Goal: Transaction & Acquisition: Purchase product/service

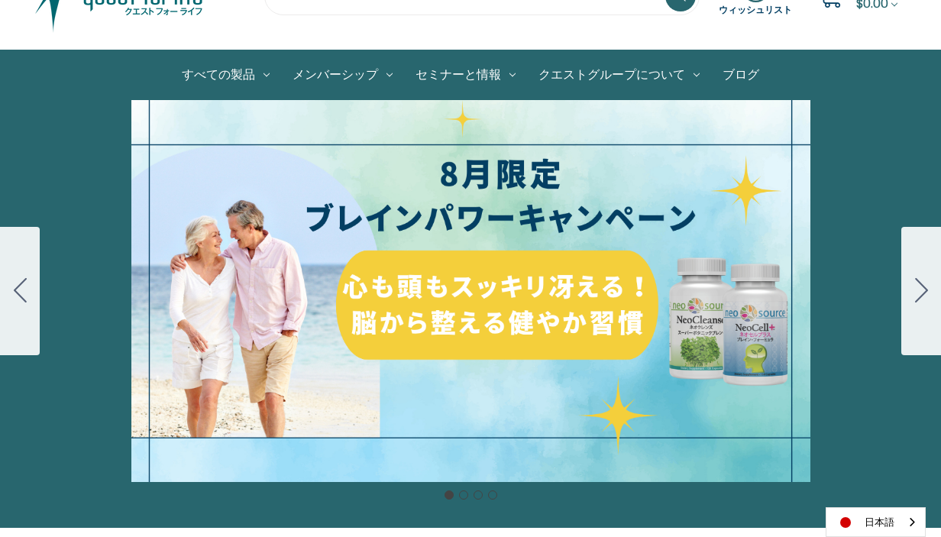
scroll to position [62, 0]
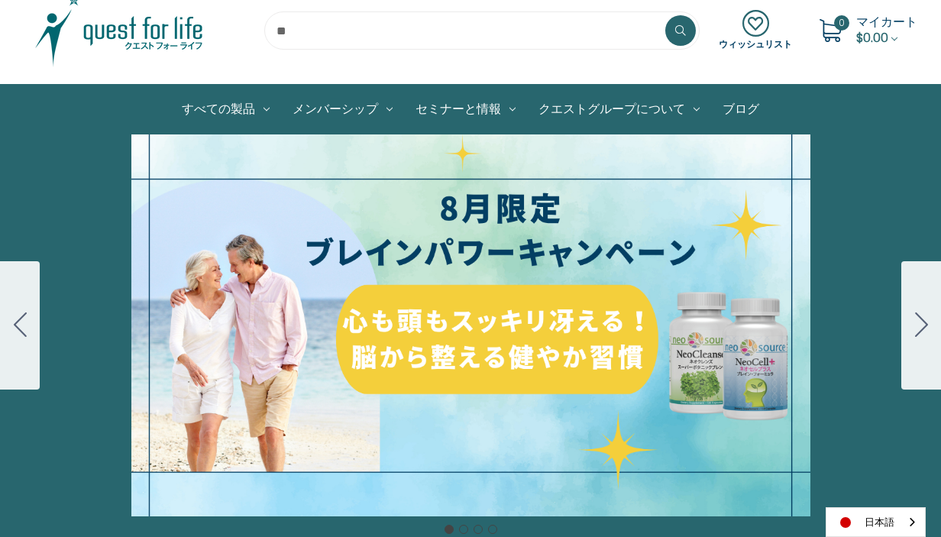
click at [541, 250] on div "細胞プロテクトセット 通常188ドル セール価格160ドル $28 OFF [DATE]～[DATE] [DATE]〜[DATE] 販売中" at bounding box center [470, 325] width 941 height 382
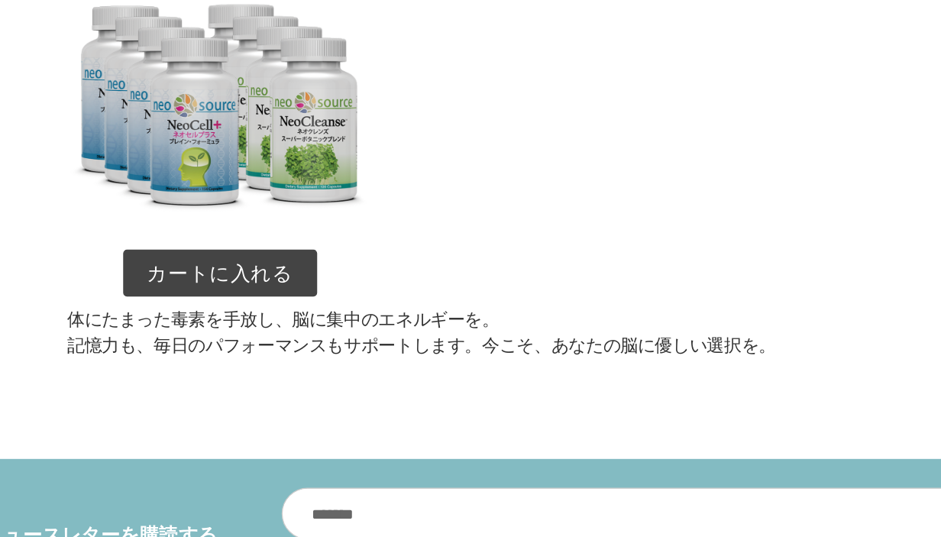
scroll to position [1921, 0]
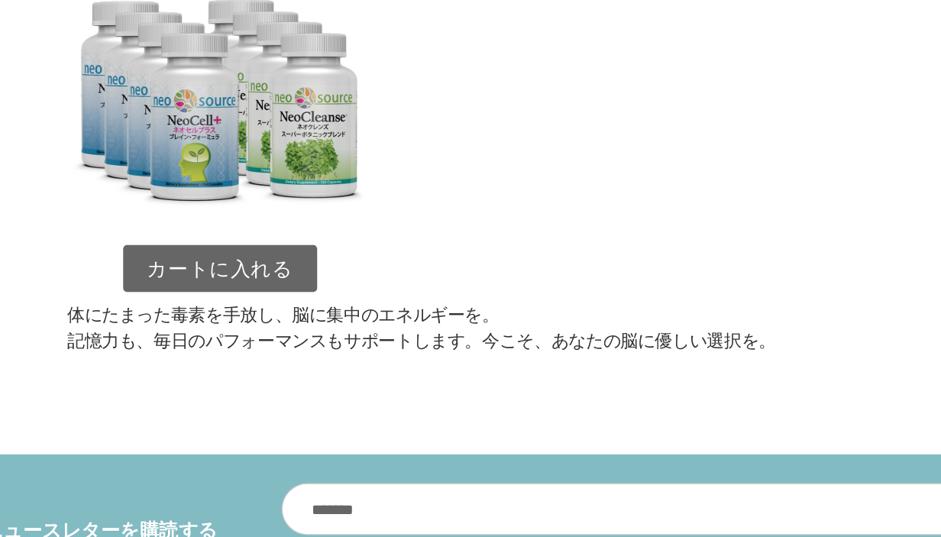
click at [186, 305] on link "カートに入れる" at bounding box center [211, 324] width 154 height 38
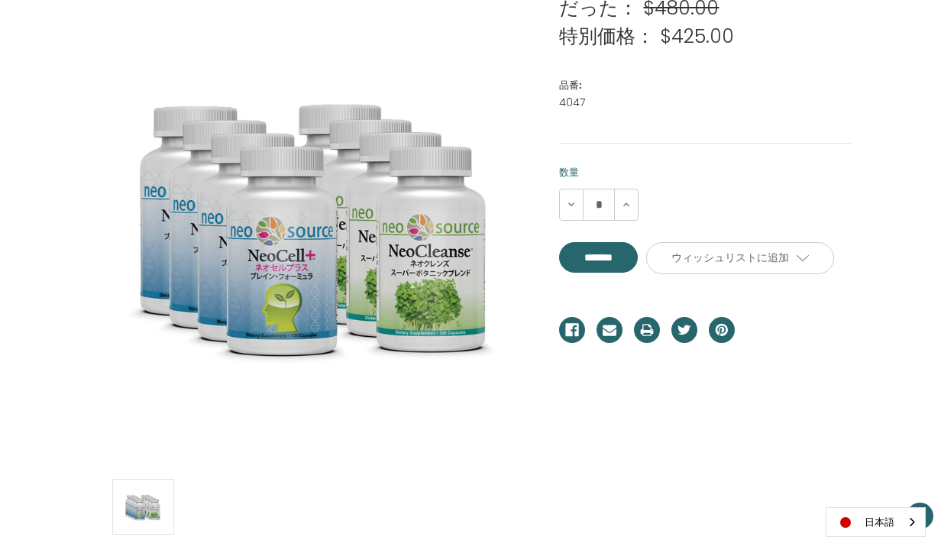
scroll to position [273, 0]
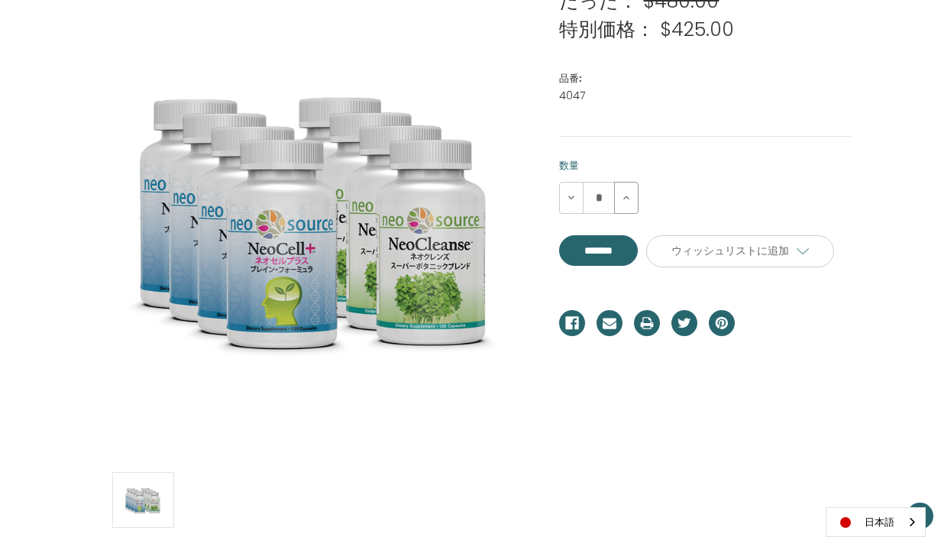
click at [623, 197] on icon at bounding box center [626, 198] width 12 height 12
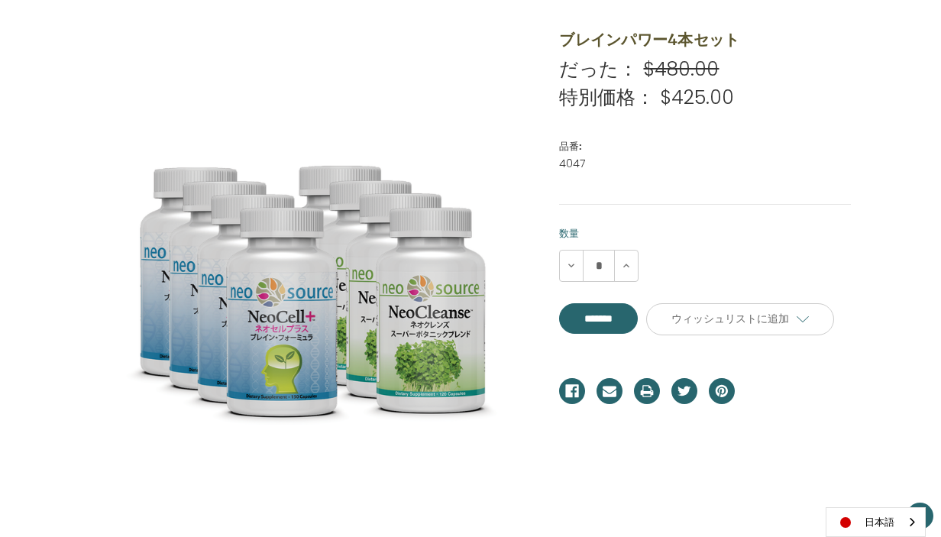
scroll to position [205, 0]
click at [572, 267] on icon at bounding box center [571, 266] width 12 height 12
type input "*"
click at [629, 314] on input "*******" at bounding box center [598, 318] width 79 height 31
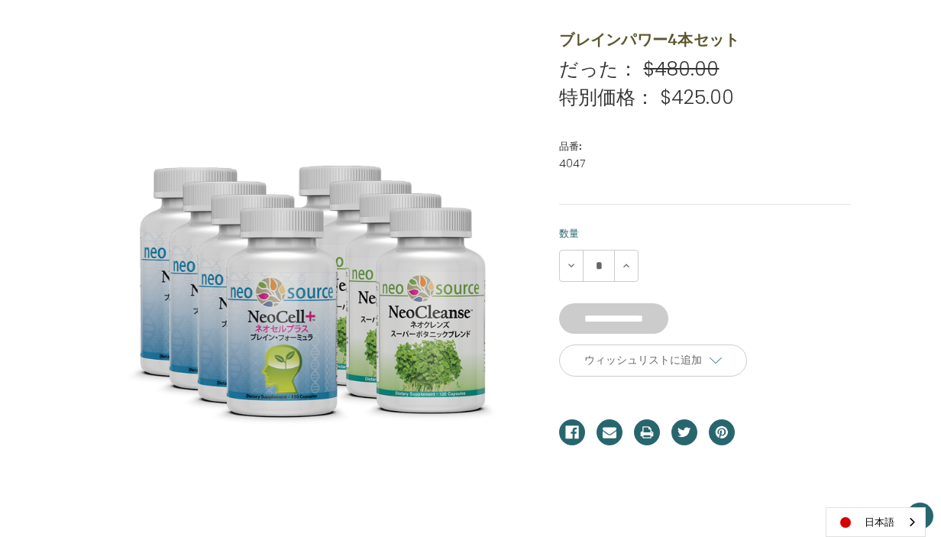
type input "*******"
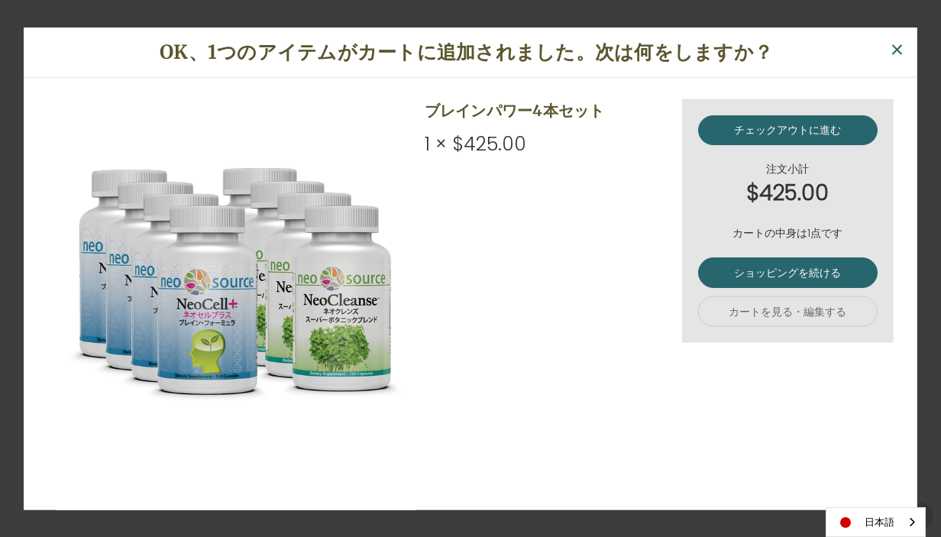
scroll to position [7, 0]
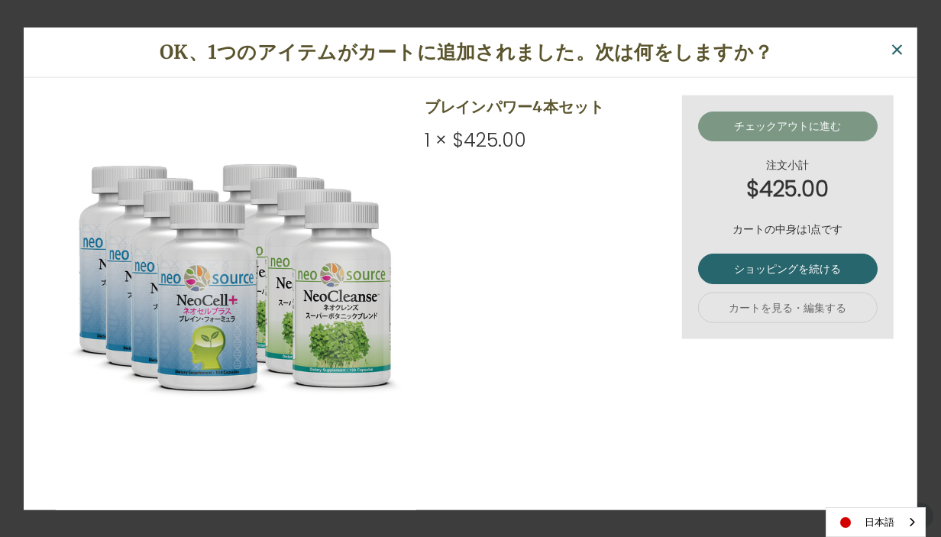
click at [789, 124] on link "チェックアウトに進む" at bounding box center [788, 126] width 180 height 31
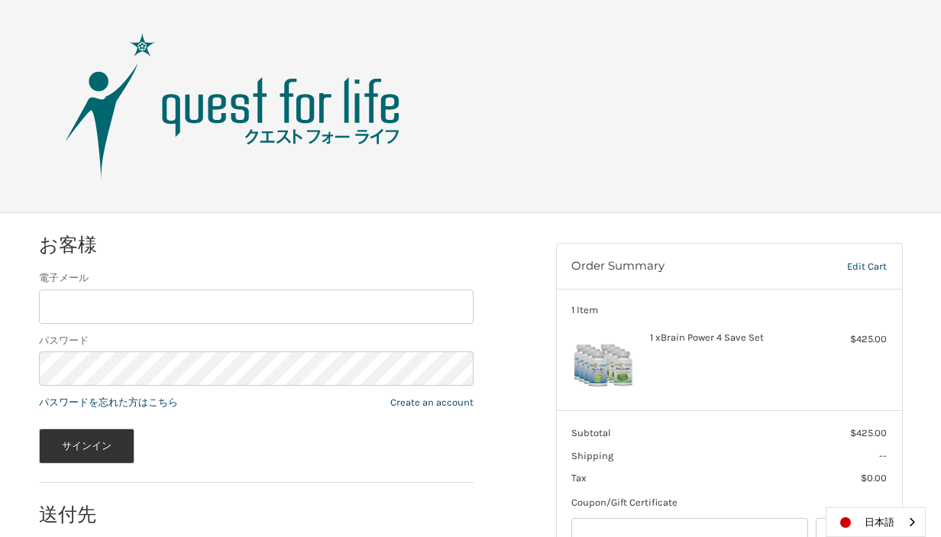
scroll to position [105, 0]
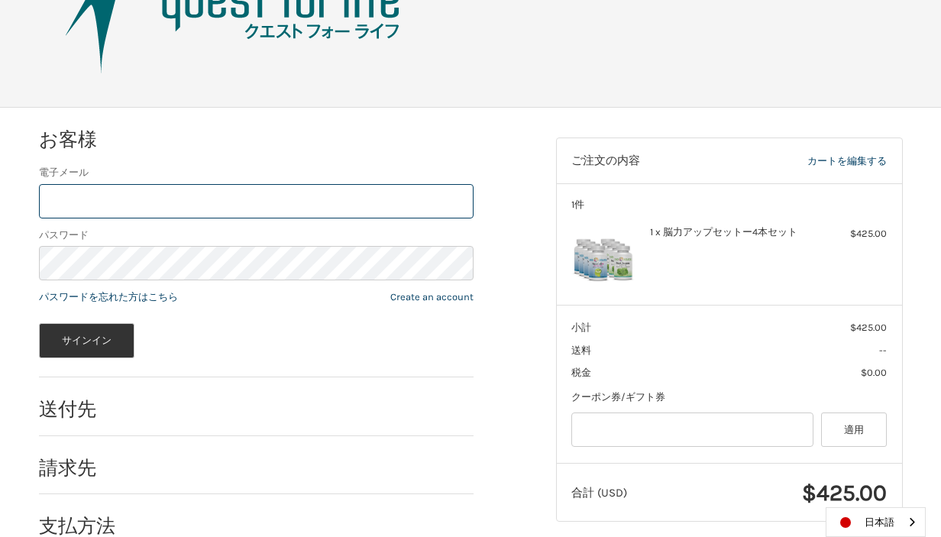
type input "**********"
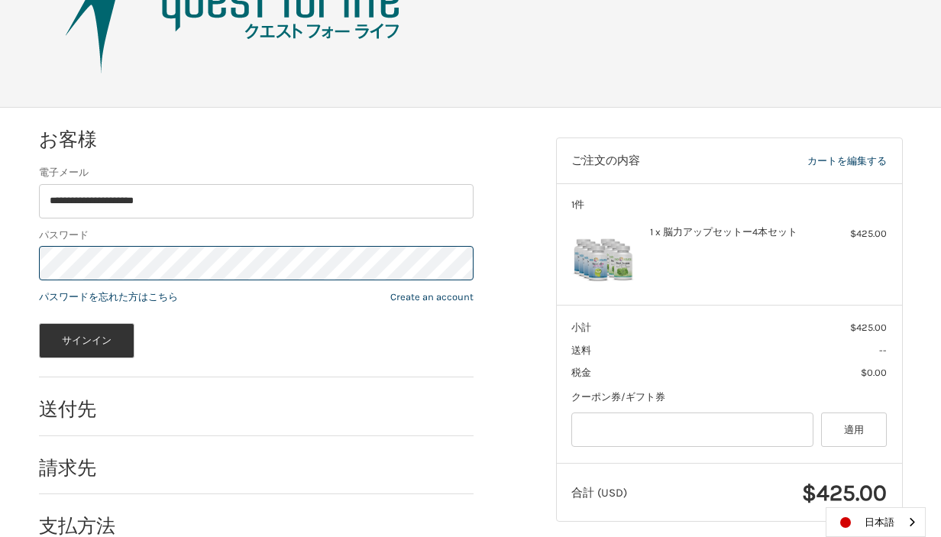
click at [86, 340] on button "サインイン" at bounding box center [87, 340] width 96 height 35
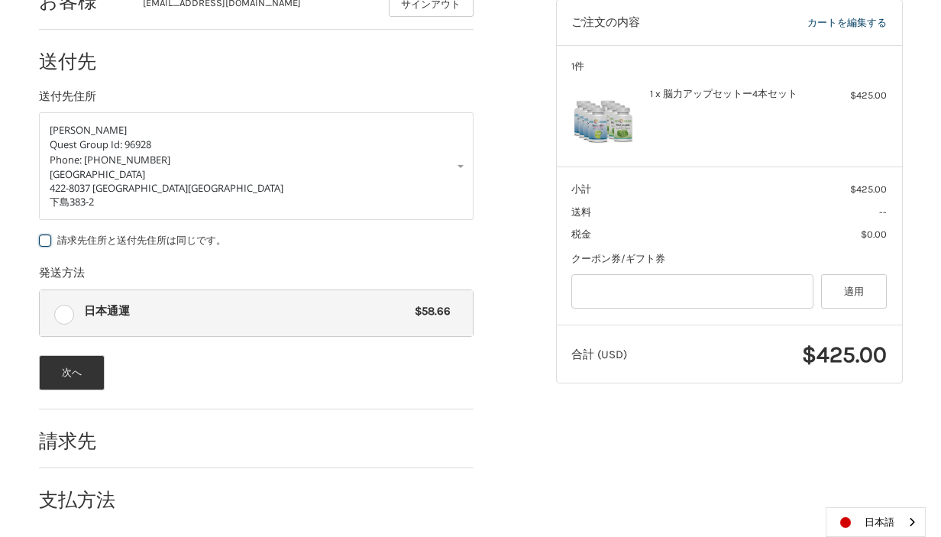
scroll to position [241, 0]
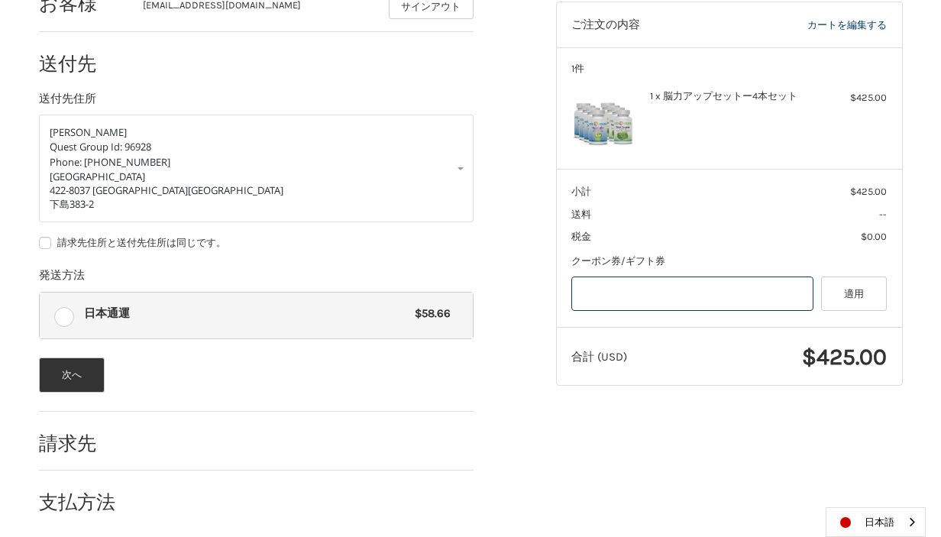
click at [645, 286] on input "Gift Certificate or Coupon Code" at bounding box center [692, 294] width 242 height 34
click at [852, 295] on button "適用" at bounding box center [854, 294] width 66 height 34
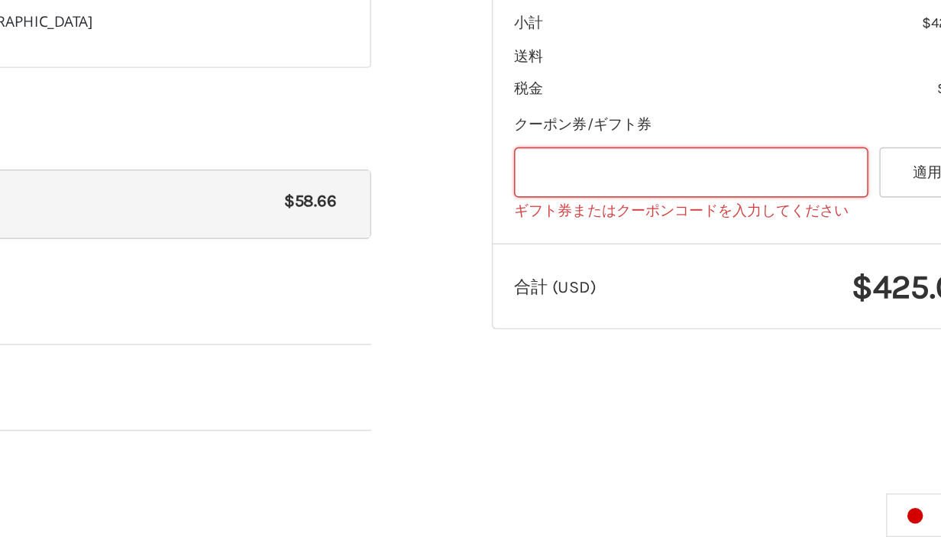
scroll to position [251, 0]
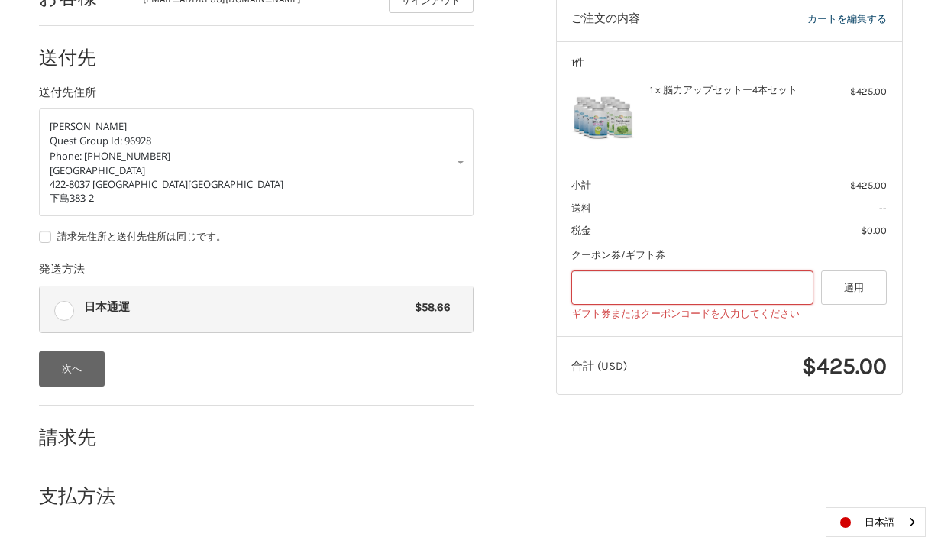
click at [77, 361] on button "次へ" at bounding box center [72, 368] width 66 height 35
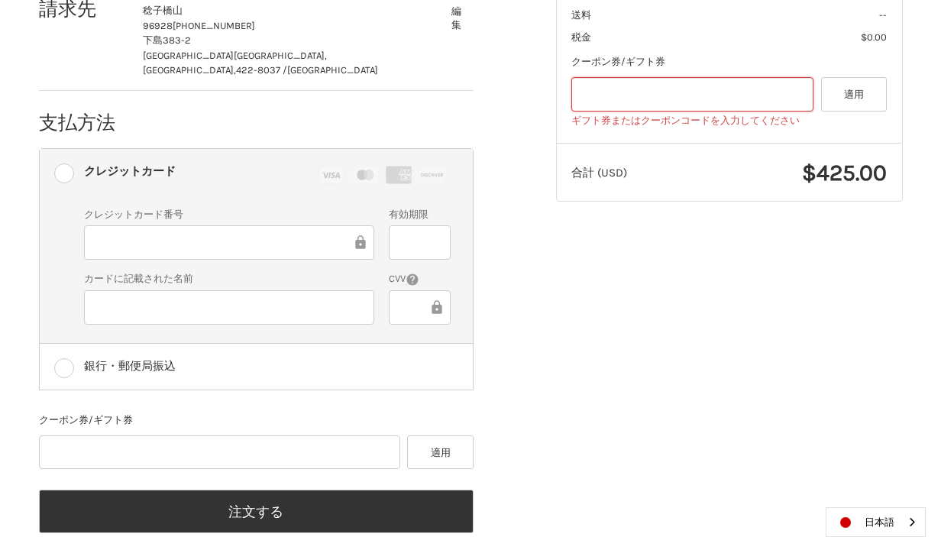
scroll to position [440, 0]
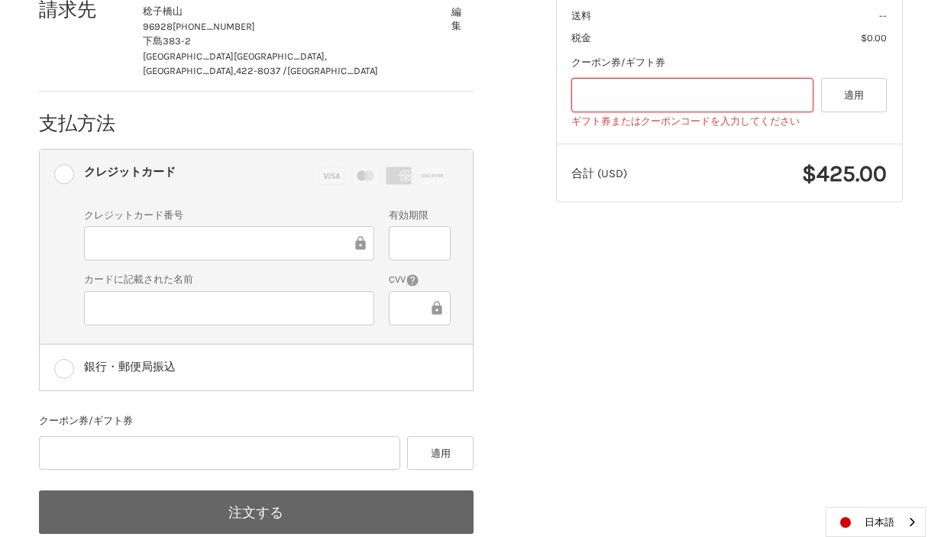
click at [266, 490] on button "注文する" at bounding box center [256, 512] width 435 height 44
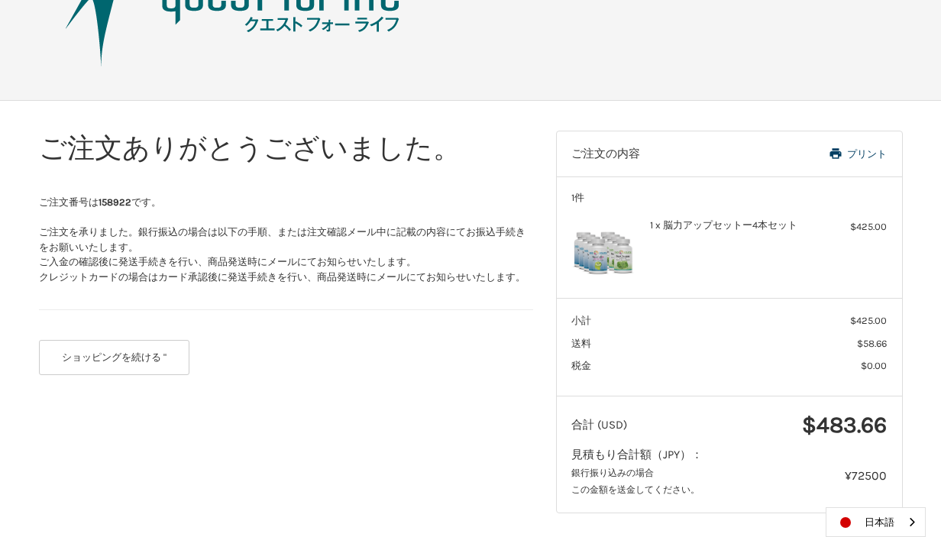
scroll to position [113, 0]
